Goal: Task Accomplishment & Management: Use online tool/utility

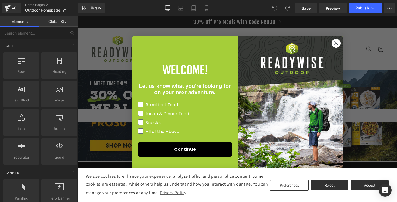
click at [175, 91] on div "Let us know what you're looking for on your next adventure. Breakfast Food Lunc…" at bounding box center [186, 109] width 101 height 135
click at [337, 43] on circle "Close dialog" at bounding box center [335, 43] width 9 height 9
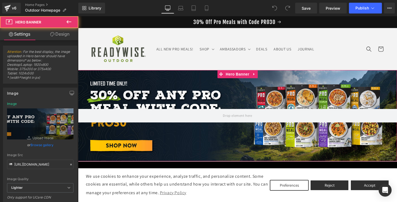
click at [207, 81] on div at bounding box center [237, 115] width 319 height 91
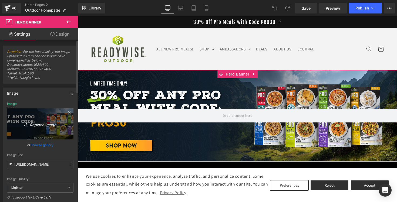
click at [40, 122] on icon "Replace Image" at bounding box center [40, 124] width 43 height 7
click at [45, 122] on icon "Replace Image" at bounding box center [40, 124] width 43 height 7
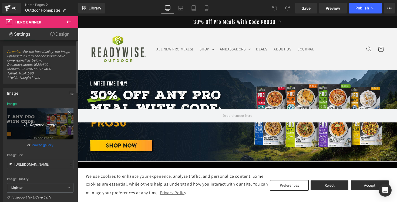
type input "C:\fakepath\25_RWO Outdoor Favorites Kit_50off_banner_Desktop B (1).jpg"
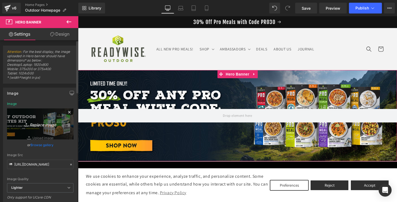
click at [45, 135] on link "Replace Image" at bounding box center [40, 124] width 66 height 31
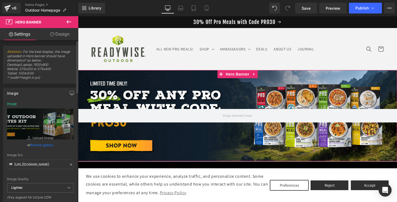
click at [43, 146] on link "Browse gallery" at bounding box center [42, 144] width 23 height 9
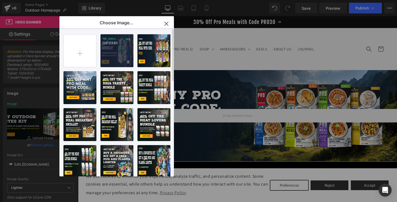
click at [116, 56] on div "25_RWO ... _1_.jpg 347.23 KB" at bounding box center [116, 50] width 33 height 33
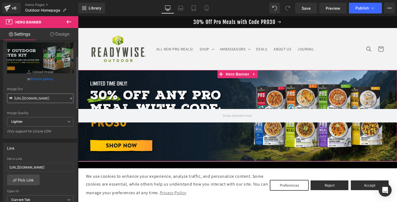
scroll to position [85, 0]
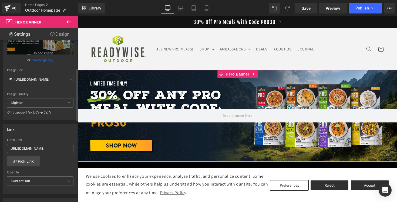
click at [41, 147] on input "[URL][DOMAIN_NAME]" at bounding box center [40, 148] width 66 height 9
paste input "products/camping-outdoor-favorites-kit"
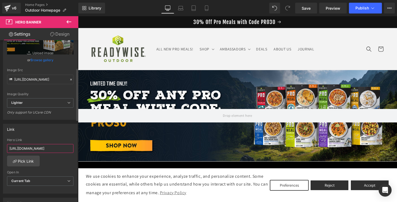
type input "[URL][DOMAIN_NAME]"
click at [47, 133] on div "Link" at bounding box center [40, 129] width 74 height 10
click at [182, 10] on icon at bounding box center [180, 10] width 5 height 2
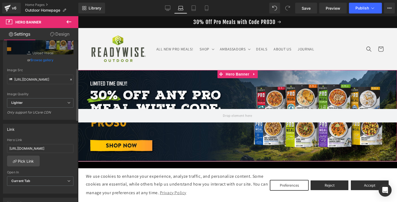
click at [45, 60] on link "Browse gallery" at bounding box center [42, 59] width 23 height 9
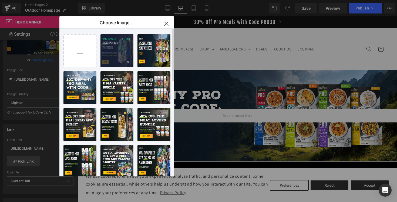
click at [112, 55] on div "25_RWO ... _1_.jpg 347.23 KB" at bounding box center [116, 50] width 33 height 33
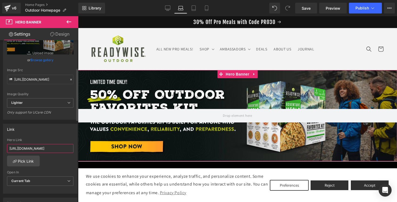
click at [37, 148] on input "[URL][DOMAIN_NAME]" at bounding box center [40, 148] width 66 height 9
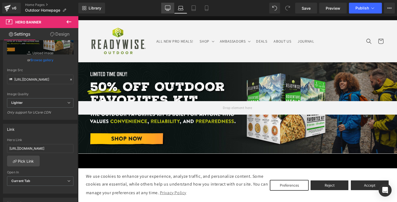
click at [169, 7] on icon at bounding box center [167, 7] width 5 height 5
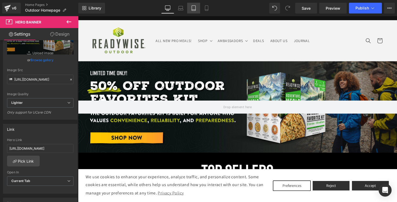
click at [195, 8] on icon at bounding box center [193, 7] width 5 height 5
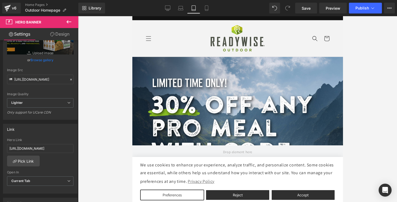
scroll to position [2, 0]
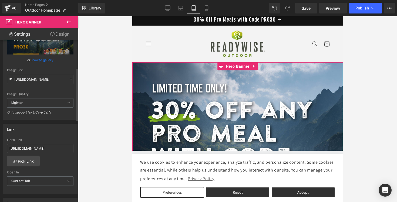
click at [49, 62] on link "Browse gallery" at bounding box center [42, 59] width 23 height 9
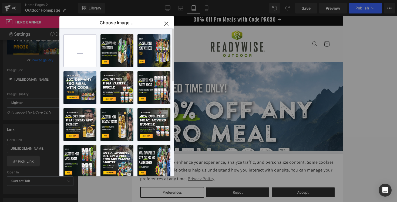
click at [86, 59] on input "file" at bounding box center [80, 51] width 32 height 32
type input "C:\fakepath\25_RWO Outdoor Favorites Kit_50off_banner_Mobile B (1).jpg"
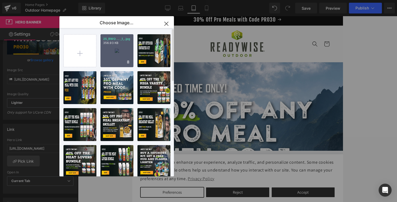
click at [120, 54] on div "25_RWO ... _1_.jpg 356.93 KB" at bounding box center [116, 50] width 33 height 33
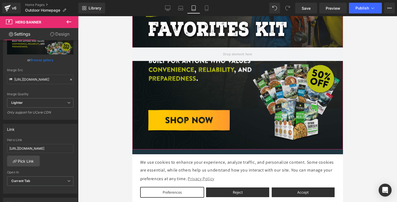
scroll to position [109, 0]
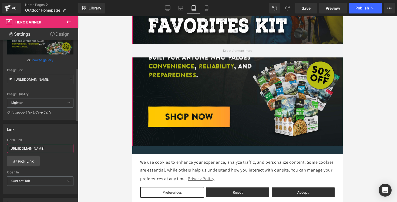
click at [47, 151] on input "[URL][DOMAIN_NAME]" at bounding box center [40, 148] width 66 height 9
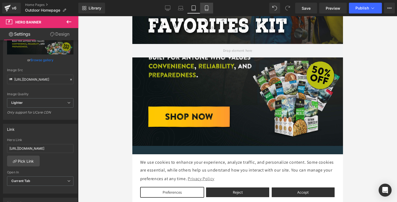
click at [207, 10] on icon at bounding box center [206, 10] width 3 height 0
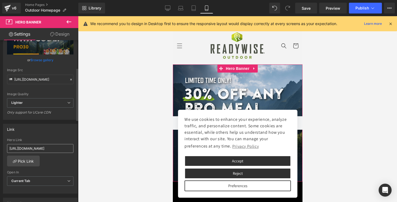
scroll to position [0, 49]
click at [45, 61] on link "Browse gallery" at bounding box center [42, 59] width 23 height 9
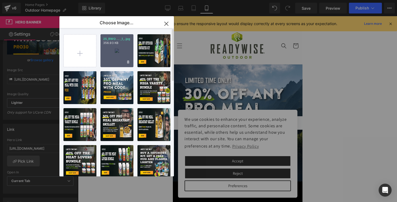
click at [112, 55] on div "25_RWO ... _1_.jpg 356.93 KB" at bounding box center [116, 50] width 33 height 33
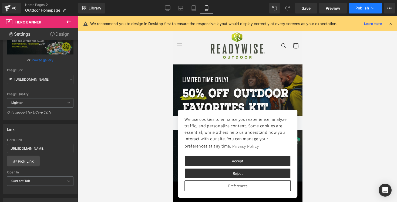
click at [368, 9] on span "Publish" at bounding box center [363, 8] width 14 height 4
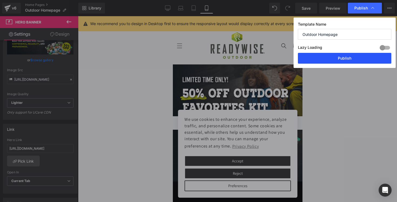
click at [341, 56] on button "Publish" at bounding box center [344, 58] width 93 height 11
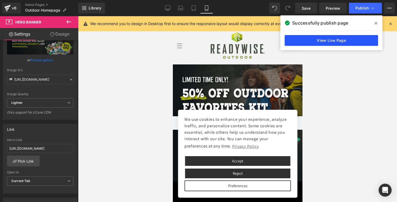
click at [323, 41] on link "View Live Page" at bounding box center [331, 40] width 93 height 11
